Goal: Task Accomplishment & Management: Complete application form

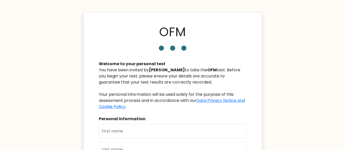
scroll to position [2, 0]
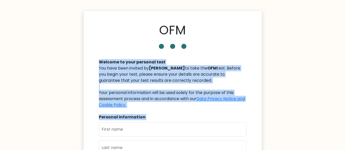
click at [70, 136] on body "OFM Welcome to your personal test You have been invited by [PERSON_NAME] to tak…" at bounding box center [172, 141] width 345 height 287
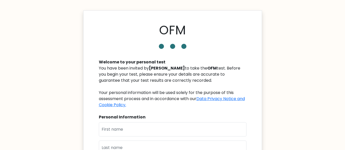
click at [239, 32] on div "OFM" at bounding box center [173, 31] width 154 height 17
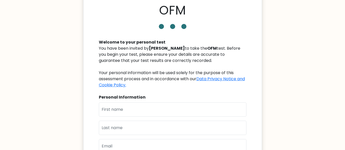
scroll to position [23, 0]
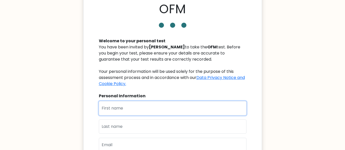
click at [132, 110] on input "text" at bounding box center [172, 108] width 147 height 14
type input "a"
type input "\"
type input "favour"
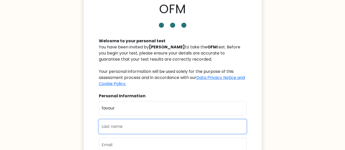
click at [133, 128] on input "text" at bounding box center [172, 127] width 147 height 14
type input "abengowe"
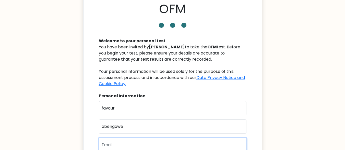
click at [136, 146] on input "email" at bounding box center [172, 145] width 147 height 14
click at [123, 143] on input "favo" at bounding box center [172, 145] width 147 height 14
type input "f"
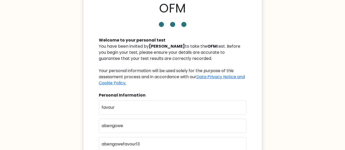
click at [143, 94] on div "Personal Information" at bounding box center [172, 95] width 147 height 6
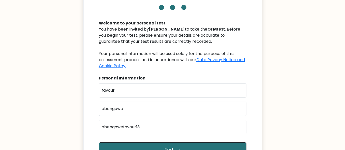
scroll to position [40, 0]
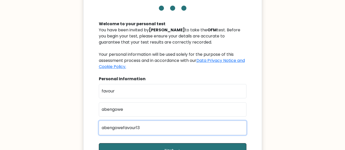
click at [146, 127] on input "abengowefavour13" at bounding box center [172, 128] width 147 height 14
type input "abengowefavour13@gmail.com"
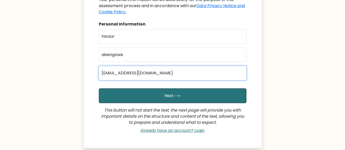
scroll to position [109, 0]
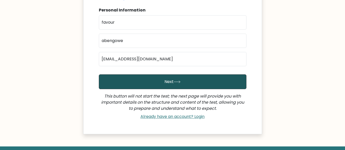
click at [145, 82] on button "Next" at bounding box center [172, 81] width 147 height 15
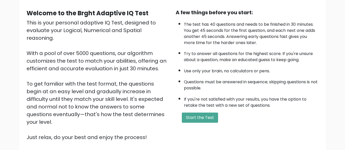
scroll to position [46, 0]
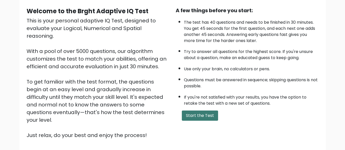
click at [196, 117] on button "Start the Test" at bounding box center [200, 116] width 36 height 10
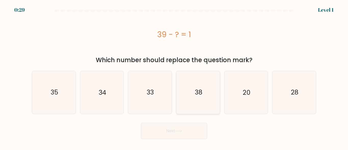
click at [198, 91] on text "38" at bounding box center [198, 92] width 7 height 9
click at [174, 77] on input "d. 38" at bounding box center [174, 75] width 0 height 1
radio input "true"
click at [181, 125] on button "Next" at bounding box center [174, 131] width 66 height 16
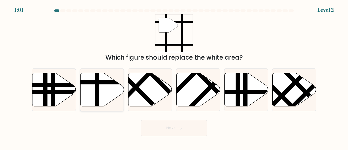
click at [104, 92] on icon at bounding box center [102, 89] width 44 height 33
click at [174, 77] on input "b." at bounding box center [174, 75] width 0 height 1
radio input "true"
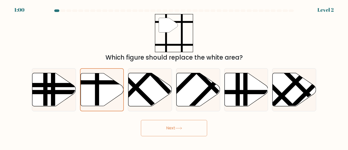
click at [168, 131] on button "Next" at bounding box center [174, 128] width 66 height 16
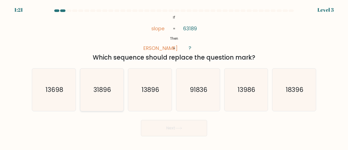
click at [102, 86] on text "31896" at bounding box center [103, 89] width 18 height 9
click at [174, 77] on input "b. 31896" at bounding box center [174, 75] width 0 height 1
radio input "true"
click at [179, 132] on button "Next" at bounding box center [174, 128] width 66 height 16
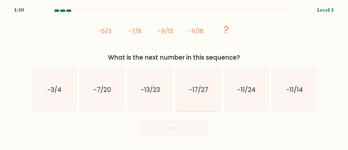
click at [193, 71] on icon "-17/27" at bounding box center [198, 90] width 43 height 43
click at [174, 75] on input "d. -17/27" at bounding box center [174, 75] width 0 height 1
radio input "true"
click at [161, 90] on icon "-13/23" at bounding box center [150, 90] width 43 height 43
click at [174, 77] on input "c. -13/23" at bounding box center [174, 75] width 0 height 1
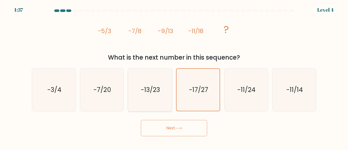
radio input "true"
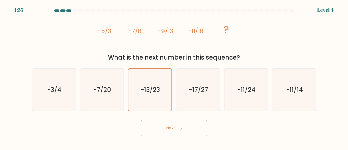
click at [181, 123] on button "Next" at bounding box center [174, 128] width 66 height 16
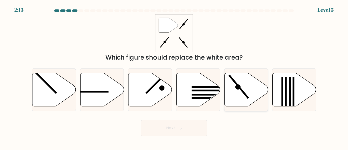
click at [237, 99] on icon at bounding box center [247, 89] width 44 height 33
click at [174, 77] on input "e." at bounding box center [174, 75] width 0 height 1
radio input "true"
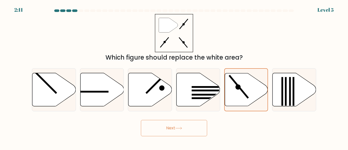
click at [180, 123] on button "Next" at bounding box center [174, 128] width 66 height 16
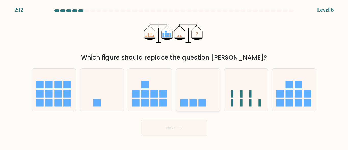
click at [196, 100] on rect at bounding box center [193, 102] width 7 height 7
click at [174, 77] on input "d." at bounding box center [174, 75] width 0 height 1
radio input "true"
click at [172, 123] on button "Next" at bounding box center [174, 128] width 66 height 16
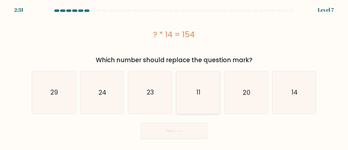
click at [195, 93] on icon "11" at bounding box center [198, 92] width 43 height 43
click at [174, 77] on input "d. 11" at bounding box center [174, 75] width 0 height 1
radio input "true"
click at [173, 129] on button "Next" at bounding box center [174, 131] width 66 height 16
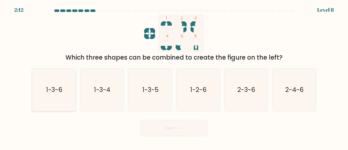
click at [61, 88] on text "1-3-6" at bounding box center [54, 89] width 16 height 9
click at [174, 77] on input "a. 1-3-6" at bounding box center [174, 75] width 0 height 1
radio input "true"
click at [165, 120] on button "Next" at bounding box center [174, 128] width 66 height 16
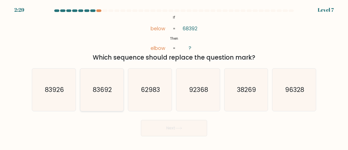
click at [105, 92] on text "83692" at bounding box center [102, 89] width 19 height 9
click at [174, 77] on input "b. 83692" at bounding box center [174, 75] width 0 height 1
radio input "true"
click at [183, 122] on button "Next" at bounding box center [174, 128] width 66 height 16
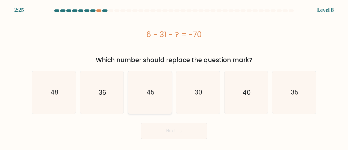
click at [153, 93] on text "45" at bounding box center [151, 92] width 8 height 9
click at [174, 77] on input "c. 45" at bounding box center [174, 75] width 0 height 1
radio input "true"
click at [160, 130] on button "Next" at bounding box center [174, 131] width 66 height 16
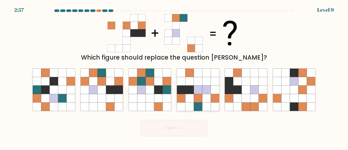
click at [184, 81] on icon at bounding box center [181, 81] width 8 height 8
click at [174, 77] on input "d." at bounding box center [174, 75] width 0 height 1
radio input "true"
click at [157, 70] on icon at bounding box center [158, 73] width 8 height 8
click at [174, 75] on input "c." at bounding box center [174, 75] width 0 height 1
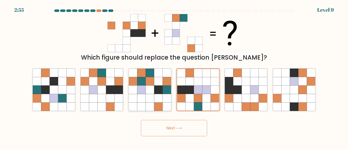
radio input "true"
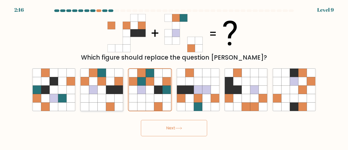
click at [119, 93] on icon at bounding box center [119, 90] width 8 height 8
click at [174, 77] on input "b." at bounding box center [174, 75] width 0 height 1
radio input "true"
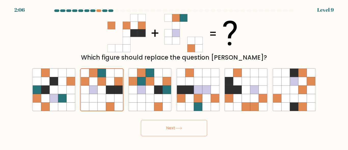
click at [176, 124] on button "Next" at bounding box center [174, 128] width 66 height 16
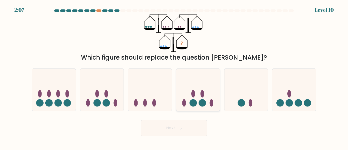
click at [211, 97] on icon at bounding box center [198, 90] width 44 height 36
click at [174, 77] on input "d." at bounding box center [174, 75] width 0 height 1
radio input "true"
click at [187, 130] on button "Next" at bounding box center [174, 128] width 66 height 16
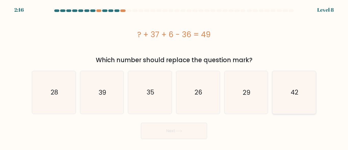
click at [301, 94] on icon "42" at bounding box center [294, 92] width 43 height 43
click at [174, 77] on input "f. 42" at bounding box center [174, 75] width 0 height 1
radio input "true"
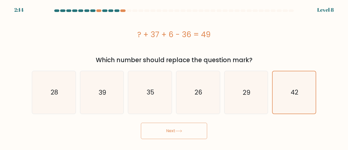
click at [170, 134] on button "Next" at bounding box center [174, 131] width 66 height 16
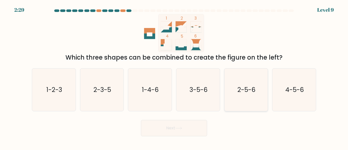
click at [240, 86] on text "2-5-6" at bounding box center [247, 89] width 18 height 9
click at [174, 77] on input "e. 2-5-6" at bounding box center [174, 75] width 0 height 1
radio input "true"
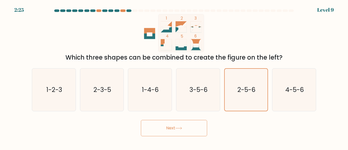
click at [180, 128] on icon at bounding box center [178, 128] width 7 height 3
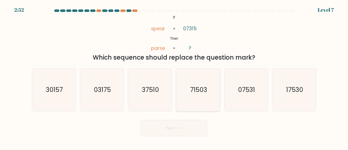
click at [199, 88] on text "71503" at bounding box center [198, 89] width 17 height 9
click at [174, 77] on input "d. 71503" at bounding box center [174, 75] width 0 height 1
radio input "true"
click at [192, 131] on button "Next" at bounding box center [174, 128] width 66 height 16
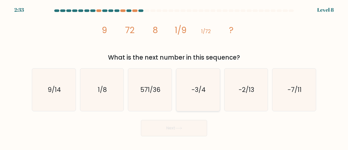
click at [197, 90] on text "-3/4" at bounding box center [199, 89] width 14 height 9
click at [174, 77] on input "d. -3/4" at bounding box center [174, 75] width 0 height 1
radio input "true"
click at [51, 84] on icon "9/14" at bounding box center [54, 90] width 43 height 43
click at [174, 77] on input "a. 9/14" at bounding box center [174, 75] width 0 height 1
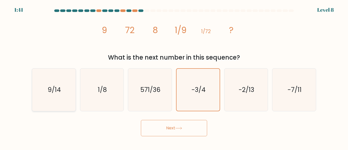
radio input "true"
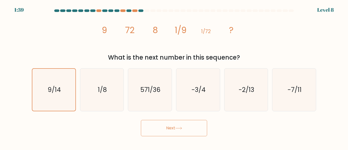
click at [193, 129] on button "Next" at bounding box center [174, 128] width 66 height 16
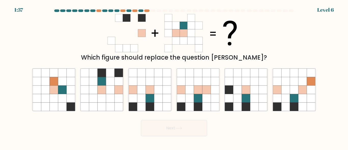
click at [184, 127] on button "Next" at bounding box center [174, 128] width 66 height 16
click at [130, 96] on icon at bounding box center [133, 98] width 8 height 8
click at [174, 77] on input "c." at bounding box center [174, 75] width 0 height 1
radio input "true"
click at [102, 88] on icon at bounding box center [102, 90] width 8 height 8
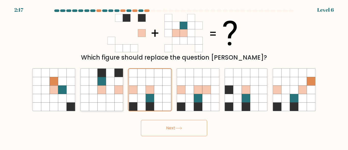
click at [174, 77] on input "b." at bounding box center [174, 75] width 0 height 1
radio input "true"
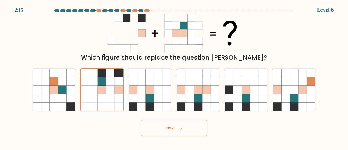
click at [178, 126] on button "Next" at bounding box center [174, 128] width 66 height 16
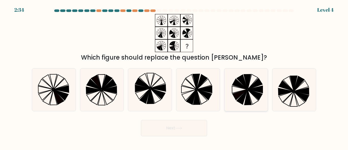
click at [247, 81] on icon at bounding box center [247, 81] width 7 height 15
click at [174, 77] on input "e." at bounding box center [174, 75] width 0 height 1
radio input "true"
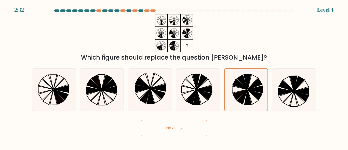
click at [160, 139] on body "2:32 Level 4" at bounding box center [174, 75] width 348 height 150
click at [174, 127] on button "Next" at bounding box center [174, 128] width 66 height 16
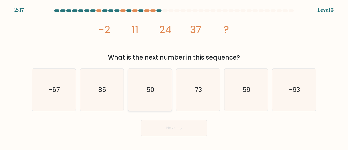
click at [153, 87] on text "50" at bounding box center [151, 89] width 8 height 9
click at [174, 77] on input "c. 50" at bounding box center [174, 75] width 0 height 1
radio input "true"
click at [179, 136] on button "Next" at bounding box center [174, 128] width 66 height 16
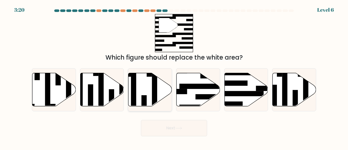
click at [167, 81] on icon at bounding box center [150, 90] width 44 height 34
click at [174, 77] on input "c." at bounding box center [174, 75] width 0 height 1
radio input "true"
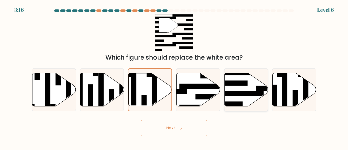
click at [252, 80] on icon at bounding box center [247, 89] width 44 height 33
click at [174, 77] on input "e." at bounding box center [174, 75] width 0 height 1
radio input "true"
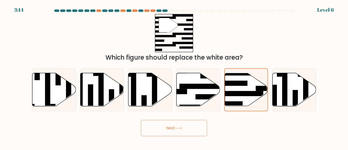
click at [163, 130] on button "Next" at bounding box center [174, 128] width 66 height 16
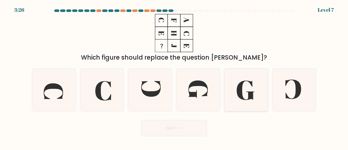
click at [249, 90] on icon at bounding box center [246, 90] width 43 height 43
click at [174, 77] on input "e." at bounding box center [174, 75] width 0 height 1
radio input "true"
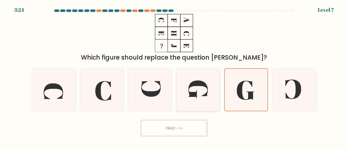
click at [206, 93] on icon at bounding box center [198, 90] width 43 height 43
click at [174, 77] on input "d." at bounding box center [174, 75] width 0 height 1
radio input "true"
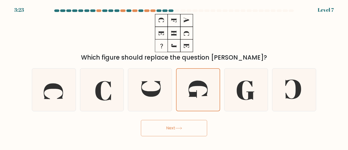
click at [167, 136] on button "Next" at bounding box center [174, 128] width 66 height 16
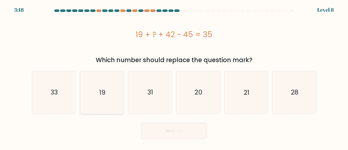
click at [98, 94] on icon "19" at bounding box center [102, 92] width 43 height 43
click at [174, 77] on input "b. 19" at bounding box center [174, 75] width 0 height 1
radio input "true"
click at [175, 130] on button "Next" at bounding box center [174, 131] width 66 height 16
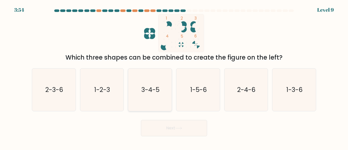
click at [154, 88] on text "3-4-5" at bounding box center [151, 89] width 18 height 9
click at [174, 77] on input "c. 3-4-5" at bounding box center [174, 75] width 0 height 1
radio input "true"
click at [106, 93] on text "1-2-3" at bounding box center [103, 89] width 16 height 9
click at [174, 77] on input "b. 1-2-3" at bounding box center [174, 75] width 0 height 1
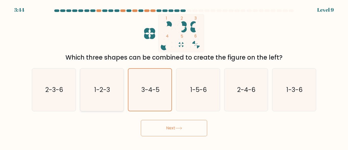
radio input "true"
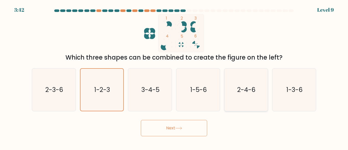
click at [243, 87] on text "2-4-6" at bounding box center [247, 89] width 18 height 9
click at [174, 77] on input "e. 2-4-6" at bounding box center [174, 75] width 0 height 1
radio input "true"
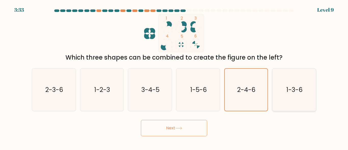
click at [307, 90] on icon "1-3-6" at bounding box center [294, 90] width 43 height 43
click at [174, 77] on input "f. 1-3-6" at bounding box center [174, 75] width 0 height 1
radio input "true"
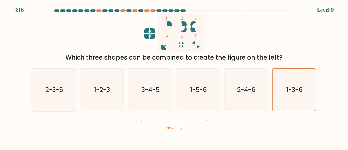
click at [52, 88] on text "2-3-6" at bounding box center [54, 89] width 18 height 9
click at [174, 77] on input "a. 2-3-6" at bounding box center [174, 75] width 0 height 1
radio input "true"
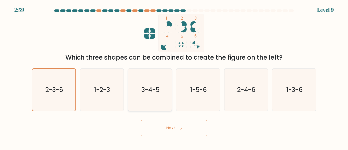
click at [147, 88] on text "3-4-5" at bounding box center [151, 89] width 18 height 9
click at [174, 77] on input "c. 3-4-5" at bounding box center [174, 75] width 0 height 1
radio input "true"
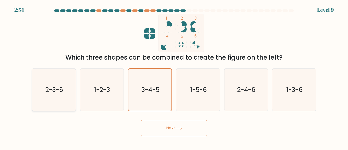
click at [58, 90] on text "2-3-6" at bounding box center [54, 89] width 18 height 9
click at [174, 77] on input "a. 2-3-6" at bounding box center [174, 75] width 0 height 1
radio input "true"
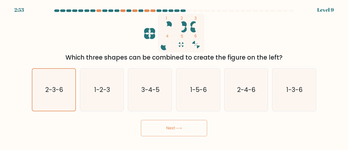
click at [198, 126] on button "Next" at bounding box center [174, 128] width 66 height 16
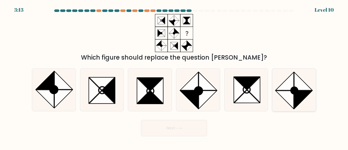
click at [312, 83] on icon at bounding box center [294, 90] width 43 height 43
click at [174, 77] on input "f." at bounding box center [174, 75] width 0 height 1
radio input "true"
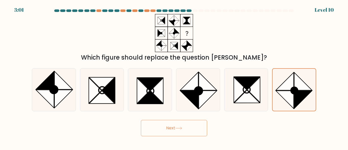
click at [172, 123] on button "Next" at bounding box center [174, 128] width 66 height 16
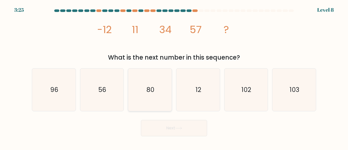
click at [153, 90] on text "80" at bounding box center [151, 89] width 8 height 9
click at [174, 77] on input "c. 80" at bounding box center [174, 75] width 0 height 1
radio input "true"
click at [165, 132] on button "Next" at bounding box center [174, 128] width 66 height 16
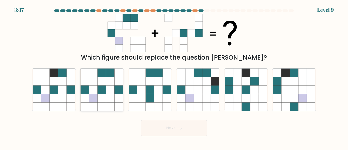
click at [109, 79] on icon at bounding box center [110, 81] width 8 height 8
click at [174, 77] on input "b." at bounding box center [174, 75] width 0 height 1
radio input "true"
click at [165, 125] on button "Next" at bounding box center [174, 128] width 66 height 16
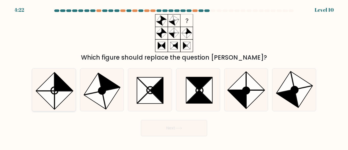
click at [65, 80] on icon at bounding box center [54, 90] width 43 height 43
click at [174, 77] on input "a." at bounding box center [174, 75] width 0 height 1
radio input "true"
click at [171, 127] on button "Next" at bounding box center [174, 128] width 66 height 16
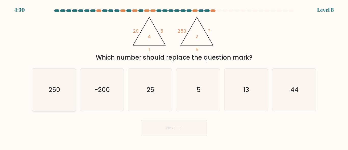
click at [52, 92] on text "250" at bounding box center [53, 89] width 11 height 9
click at [174, 77] on input "a. 250" at bounding box center [174, 75] width 0 height 1
radio input "true"
click at [150, 85] on icon "25" at bounding box center [150, 90] width 43 height 43
click at [174, 77] on input "c. 25" at bounding box center [174, 75] width 0 height 1
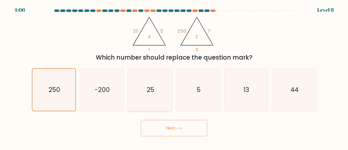
radio input "true"
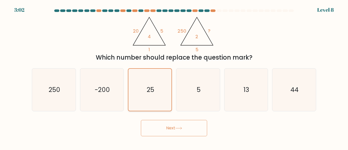
click at [153, 91] on text "25" at bounding box center [150, 89] width 7 height 9
click at [174, 77] on input "c. 25" at bounding box center [174, 75] width 0 height 1
click at [180, 134] on button "Next" at bounding box center [174, 128] width 66 height 16
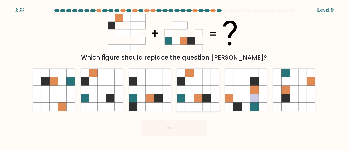
click at [192, 100] on icon at bounding box center [189, 98] width 8 height 8
click at [174, 77] on input "d." at bounding box center [174, 75] width 0 height 1
radio input "true"
click at [180, 135] on button "Next" at bounding box center [174, 128] width 66 height 16
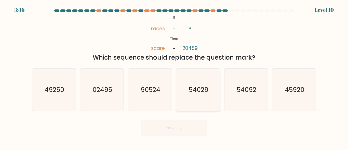
click at [194, 91] on text "54029" at bounding box center [199, 89] width 20 height 9
click at [174, 77] on input "d. 54029" at bounding box center [174, 75] width 0 height 1
radio input "true"
click at [244, 91] on text "54092" at bounding box center [247, 89] width 20 height 9
click at [174, 77] on input "e. 54092" at bounding box center [174, 75] width 0 height 1
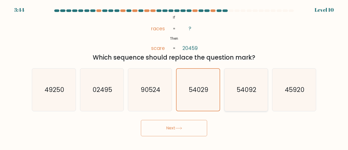
radio input "true"
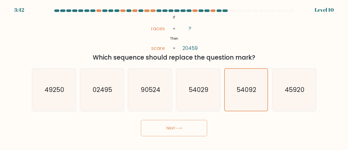
click at [185, 132] on button "Next" at bounding box center [174, 128] width 66 height 16
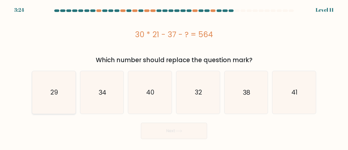
click at [54, 98] on icon "29" at bounding box center [54, 92] width 43 height 43
click at [174, 77] on input "a. 29" at bounding box center [174, 75] width 0 height 1
radio input "true"
click at [198, 133] on button "Next" at bounding box center [174, 131] width 66 height 16
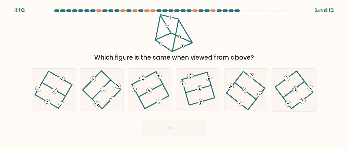
click at [285, 89] on icon at bounding box center [294, 90] width 33 height 34
click at [174, 77] on input "f." at bounding box center [174, 75] width 0 height 1
radio input "true"
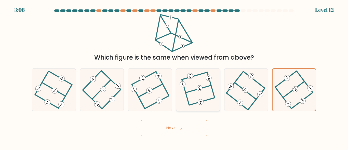
click at [213, 93] on icon at bounding box center [198, 90] width 33 height 34
click at [174, 77] on input "d." at bounding box center [174, 75] width 0 height 1
radio input "true"
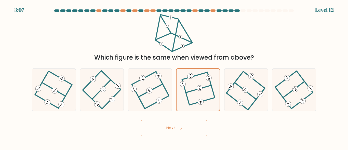
click at [175, 126] on button "Next" at bounding box center [174, 128] width 66 height 16
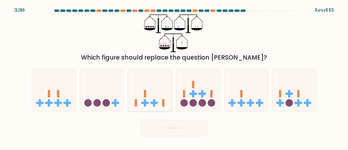
click at [158, 91] on icon at bounding box center [150, 90] width 44 height 36
click at [174, 77] on input "c." at bounding box center [174, 75] width 0 height 1
radio input "true"
click at [250, 108] on icon at bounding box center [247, 90] width 44 height 36
click at [174, 77] on input "e." at bounding box center [174, 75] width 0 height 1
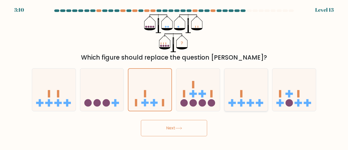
radio input "true"
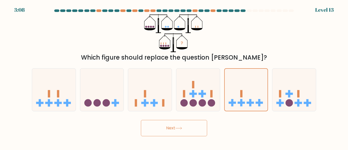
click at [182, 122] on button "Next" at bounding box center [174, 128] width 66 height 16
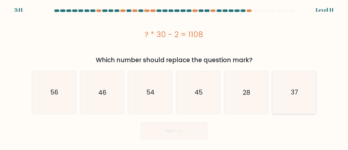
click at [304, 109] on icon "37" at bounding box center [294, 92] width 43 height 43
click at [174, 77] on input "f. 37" at bounding box center [174, 75] width 0 height 1
radio input "true"
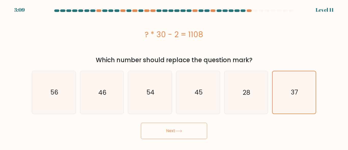
click at [196, 131] on button "Next" at bounding box center [174, 131] width 66 height 16
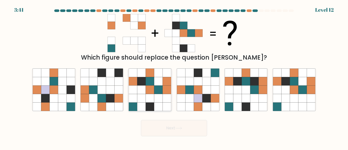
click at [145, 76] on icon at bounding box center [141, 73] width 8 height 8
click at [174, 76] on input "c." at bounding box center [174, 75] width 0 height 1
radio input "true"
click at [163, 126] on button "Next" at bounding box center [174, 128] width 66 height 16
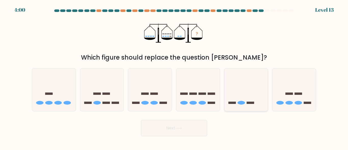
click at [245, 107] on icon at bounding box center [247, 90] width 44 height 36
click at [174, 77] on input "e." at bounding box center [174, 75] width 0 height 1
radio input "true"
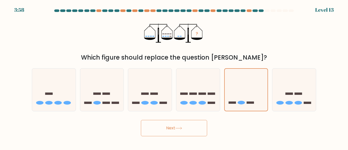
click at [199, 128] on button "Next" at bounding box center [174, 128] width 66 height 16
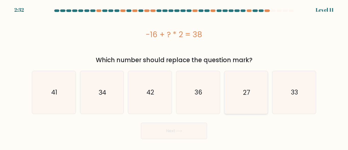
click at [250, 89] on text "27" at bounding box center [246, 92] width 7 height 9
click at [174, 77] on input "e. 27" at bounding box center [174, 75] width 0 height 1
radio input "true"
click at [201, 126] on button "Next" at bounding box center [174, 131] width 66 height 16
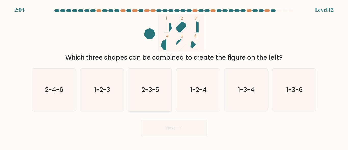
click at [154, 84] on icon "2-3-5" at bounding box center [150, 90] width 43 height 43
click at [174, 77] on input "c. 2-3-5" at bounding box center [174, 75] width 0 height 1
radio input "true"
click at [164, 124] on button "Next" at bounding box center [174, 128] width 66 height 16
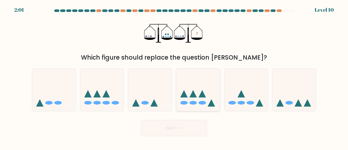
click at [195, 92] on icon at bounding box center [198, 90] width 44 height 36
click at [174, 77] on input "d." at bounding box center [174, 75] width 0 height 1
radio input "true"
click at [177, 130] on icon at bounding box center [178, 128] width 7 height 3
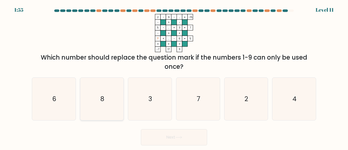
click at [99, 101] on icon "8" at bounding box center [102, 99] width 43 height 43
click at [174, 77] on input "b. 8" at bounding box center [174, 75] width 0 height 1
radio input "true"
click at [174, 133] on button "Next" at bounding box center [174, 137] width 66 height 16
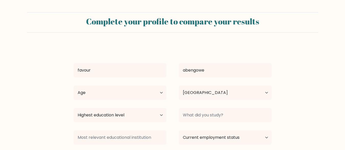
select select "NG"
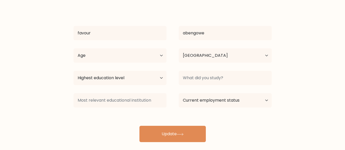
scroll to position [43, 0]
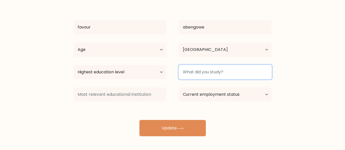
click at [198, 71] on input at bounding box center [225, 72] width 93 height 14
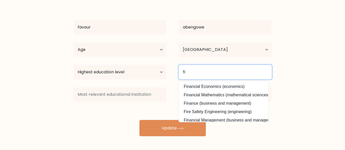
type input "f"
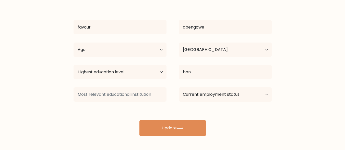
click at [196, 84] on div "favour abengowe Age Under 18 years old 18-24 years old 25-34 years old 35-44 ye…" at bounding box center [172, 69] width 204 height 135
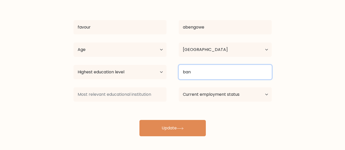
click at [193, 71] on input "ban" at bounding box center [225, 72] width 93 height 14
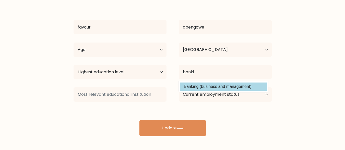
click at [195, 83] on div "favour abengowe Age Under 18 years old 18-24 years old 25-34 years old 35-44 ye…" at bounding box center [172, 69] width 204 height 135
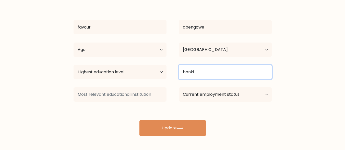
click at [196, 74] on input "banki" at bounding box center [225, 72] width 93 height 14
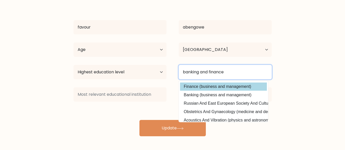
type input "banking and finance"
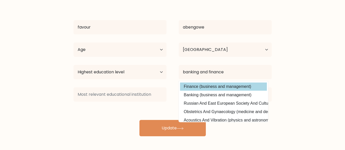
click at [196, 90] on div "favour abengowe Age Under 18 years old 18-24 years old 25-34 years old 35-44 ye…" at bounding box center [172, 69] width 204 height 135
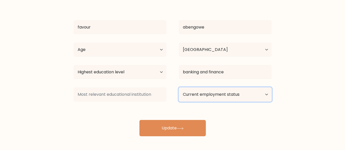
click at [227, 96] on select "Current employment status Employed Student Retired Other / prefer not to answer" at bounding box center [225, 94] width 93 height 14
select select "other"
click at [179, 87] on select "Current employment status Employed Student Retired Other / prefer not to answer" at bounding box center [225, 94] width 93 height 14
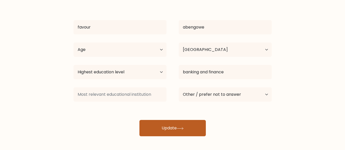
click at [174, 121] on button "Update" at bounding box center [172, 128] width 66 height 16
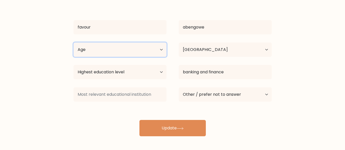
click at [161, 52] on select "Age Under 18 years old 18-24 years old 25-34 years old 35-44 years old 45-54 ye…" at bounding box center [119, 50] width 93 height 14
select select "18_24"
click at [73, 43] on select "Age Under 18 years old 18-24 years old 25-34 years old 35-44 years old 45-54 ye…" at bounding box center [119, 50] width 93 height 14
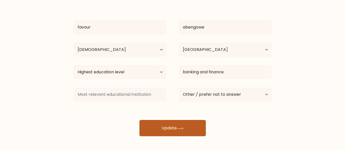
click at [157, 122] on button "Update" at bounding box center [172, 128] width 66 height 16
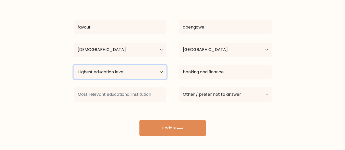
click at [154, 73] on select "Highest education level No schooling Primary Lower Secondary Upper Secondary Oc…" at bounding box center [119, 72] width 93 height 14
select select "bachelors_degree"
click at [73, 65] on select "Highest education level No schooling Primary Lower Secondary Upper Secondary Oc…" at bounding box center [119, 72] width 93 height 14
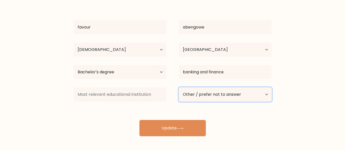
click at [201, 93] on select "Current employment status Employed Student Retired Other / prefer not to answer" at bounding box center [225, 94] width 93 height 14
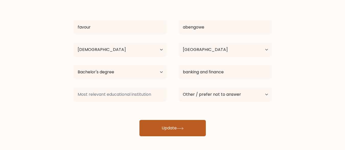
click at [153, 123] on button "Update" at bounding box center [172, 128] width 66 height 16
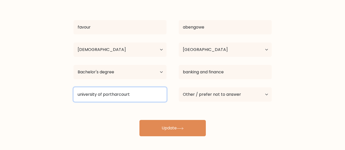
click at [111, 94] on input "university of portharcourt" at bounding box center [119, 94] width 93 height 14
click at [106, 95] on input "university of portharcourt" at bounding box center [119, 94] width 93 height 14
click at [139, 94] on input "university of portharcourt" at bounding box center [119, 94] width 93 height 14
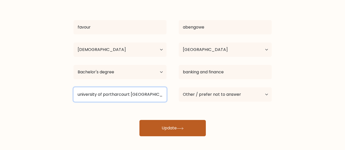
type input "university of portharcourt nigeria"
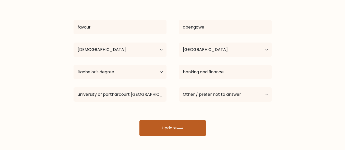
click at [163, 124] on button "Update" at bounding box center [172, 128] width 66 height 16
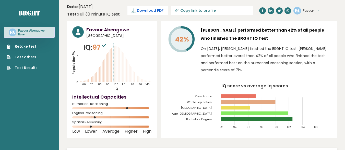
click at [159, 9] on span "Download PDF" at bounding box center [150, 10] width 27 height 5
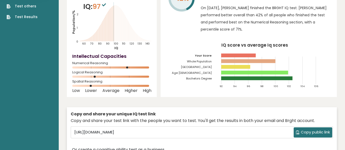
scroll to position [54, 0]
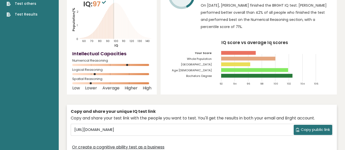
click at [309, 127] on span "Copy public link" at bounding box center [314, 130] width 29 height 6
drag, startPoint x: 309, startPoint y: 121, endPoint x: 315, endPoint y: 50, distance: 70.4
click at [315, 54] on rect at bounding box center [315, 67] width 0 height 27
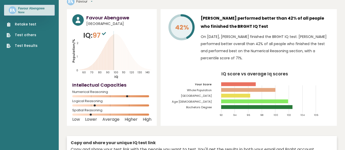
scroll to position [23, 0]
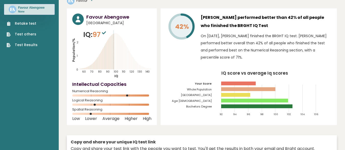
drag, startPoint x: 311, startPoint y: 2, endPoint x: 240, endPoint y: 15, distance: 72.1
click at [240, 15] on h3 "[PERSON_NAME] performed better than 42% of all people who finished the BRGHT IQ…" at bounding box center [265, 22] width 131 height 16
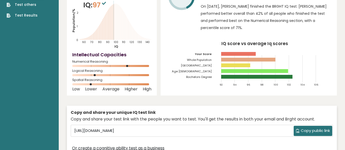
scroll to position [53, 0]
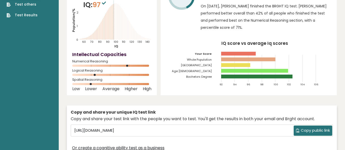
click at [310, 128] on span "Copy public link" at bounding box center [314, 131] width 29 height 6
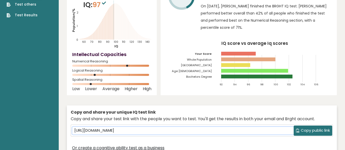
click at [184, 127] on input "[URL][DOMAIN_NAME]" at bounding box center [182, 131] width 221 height 8
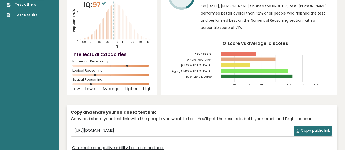
click at [314, 128] on span "Copy public link" at bounding box center [314, 131] width 29 height 6
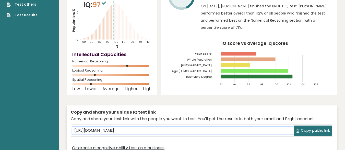
drag, startPoint x: 171, startPoint y: 125, endPoint x: 73, endPoint y: 119, distance: 98.1
click at [73, 127] on input "[URL][DOMAIN_NAME]" at bounding box center [182, 131] width 221 height 8
